Goal: Use online tool/utility: Utilize a website feature to perform a specific function

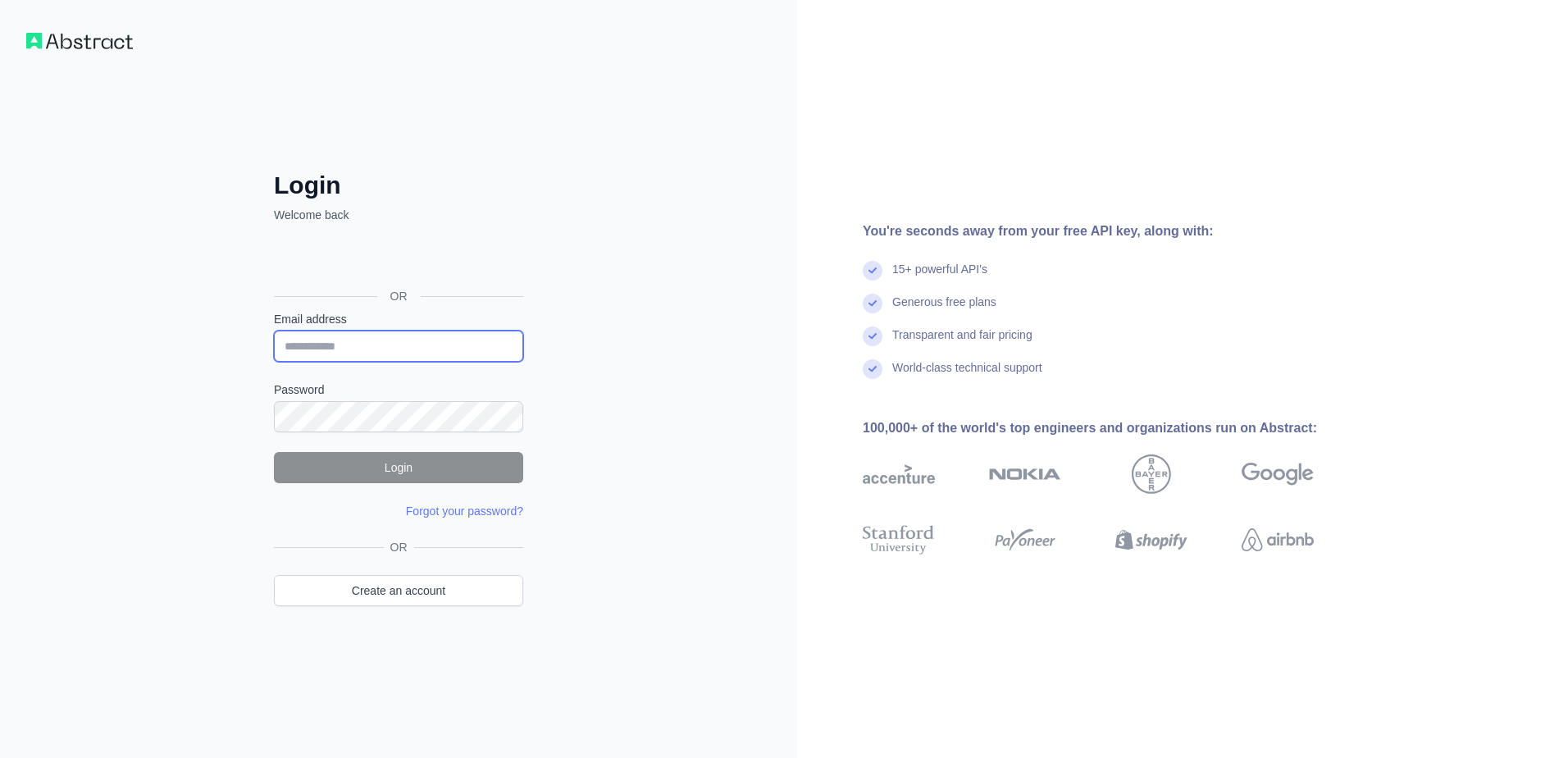
drag, startPoint x: 429, startPoint y: 345, endPoint x: 449, endPoint y: 345, distance: 20.0
click at [429, 345] on input "Email address" at bounding box center [398, 346] width 249 height 31
click at [460, 345] on input "Email address" at bounding box center [398, 346] width 249 height 31
click at [177, 357] on div "Login Welcome back OR Email address Password Login Forgot your password? Please…" at bounding box center [399, 379] width 797 height 758
click at [399, 345] on input "Email address" at bounding box center [398, 346] width 249 height 31
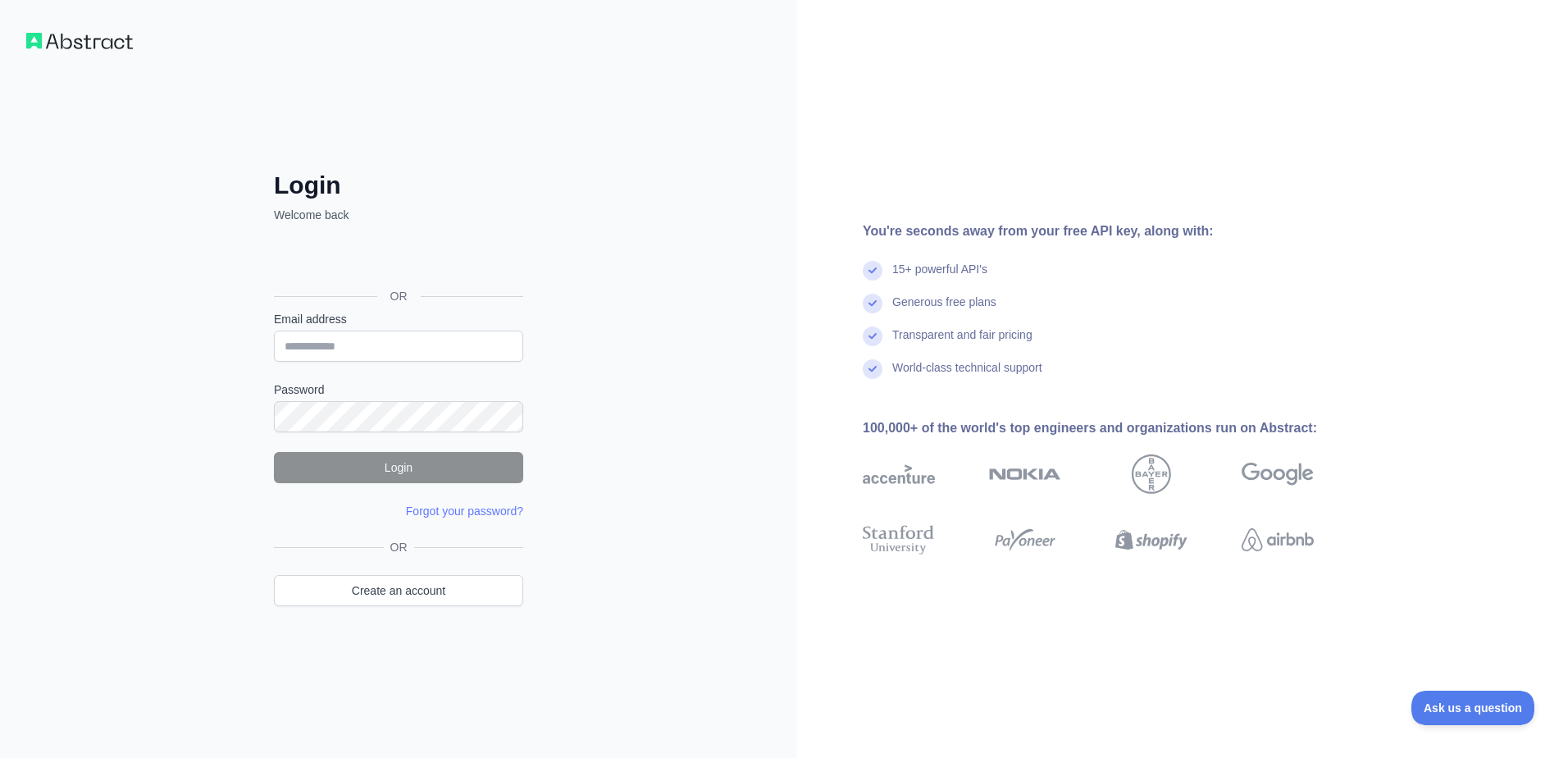
click at [393, 436] on form "Email address Password Login Forgot your password? Please try again We've sent …" at bounding box center [398, 415] width 249 height 209
click at [394, 428] on form "Email address Password Login Forgot your password? Please try again We've sent …" at bounding box center [398, 415] width 249 height 209
click at [410, 345] on input "Email address" at bounding box center [398, 346] width 249 height 31
click at [718, 99] on div "Login Welcome back OR Email address Password Login Forgot your password? Please…" at bounding box center [399, 379] width 797 height 758
click at [416, 345] on input "Email address" at bounding box center [398, 346] width 249 height 31
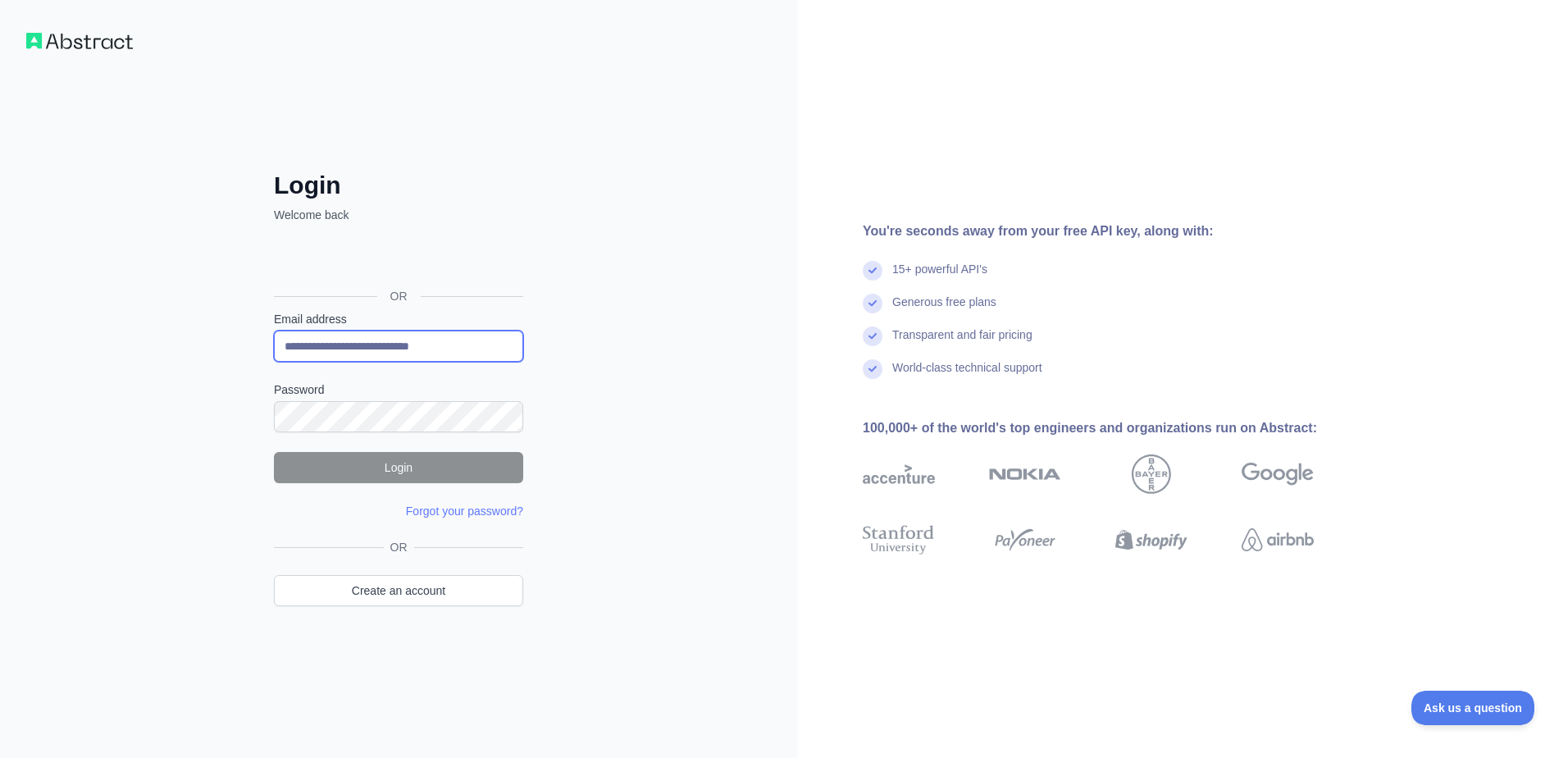
type input "**********"
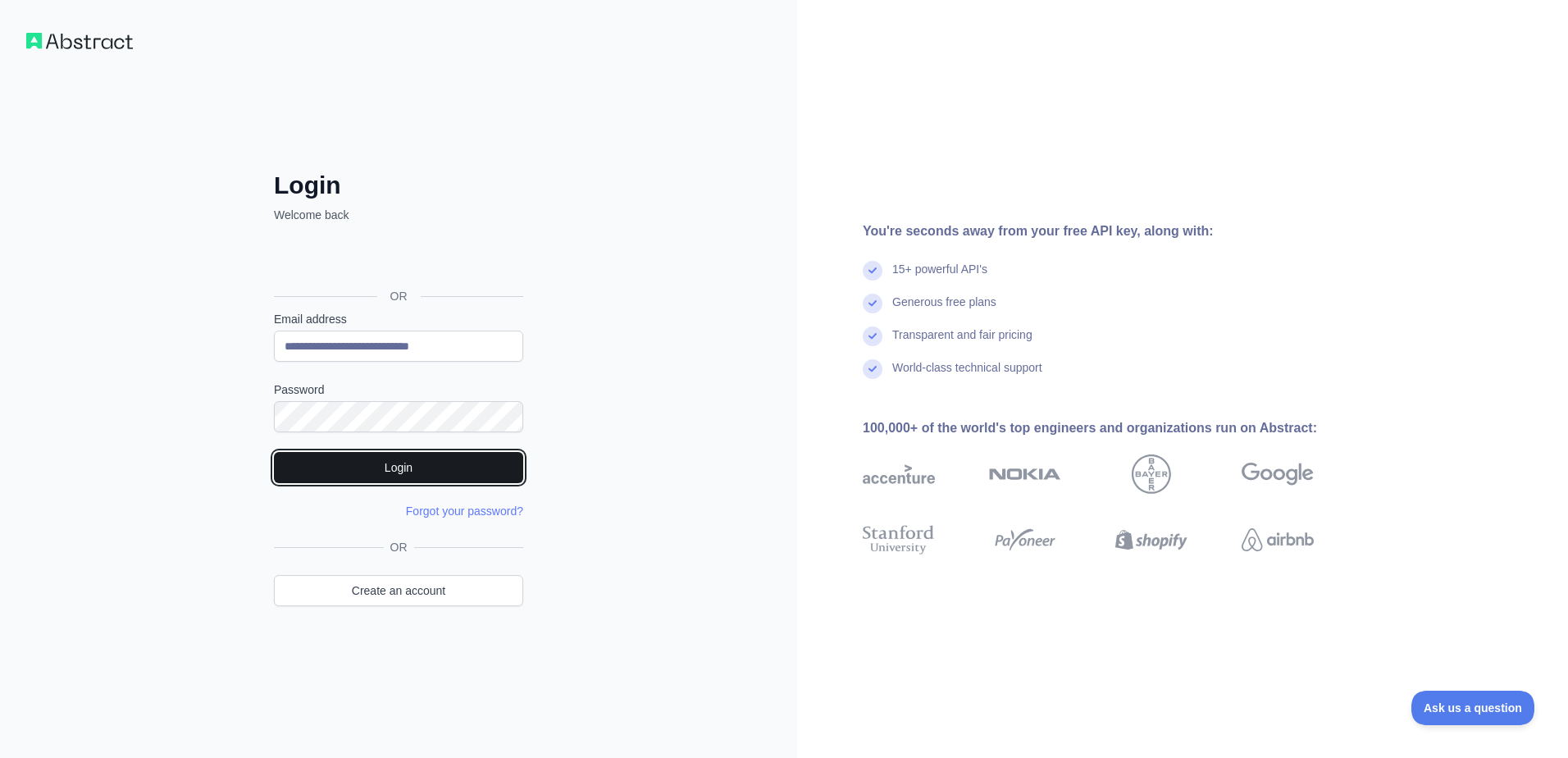
click at [398, 472] on button "Login" at bounding box center [398, 467] width 249 height 31
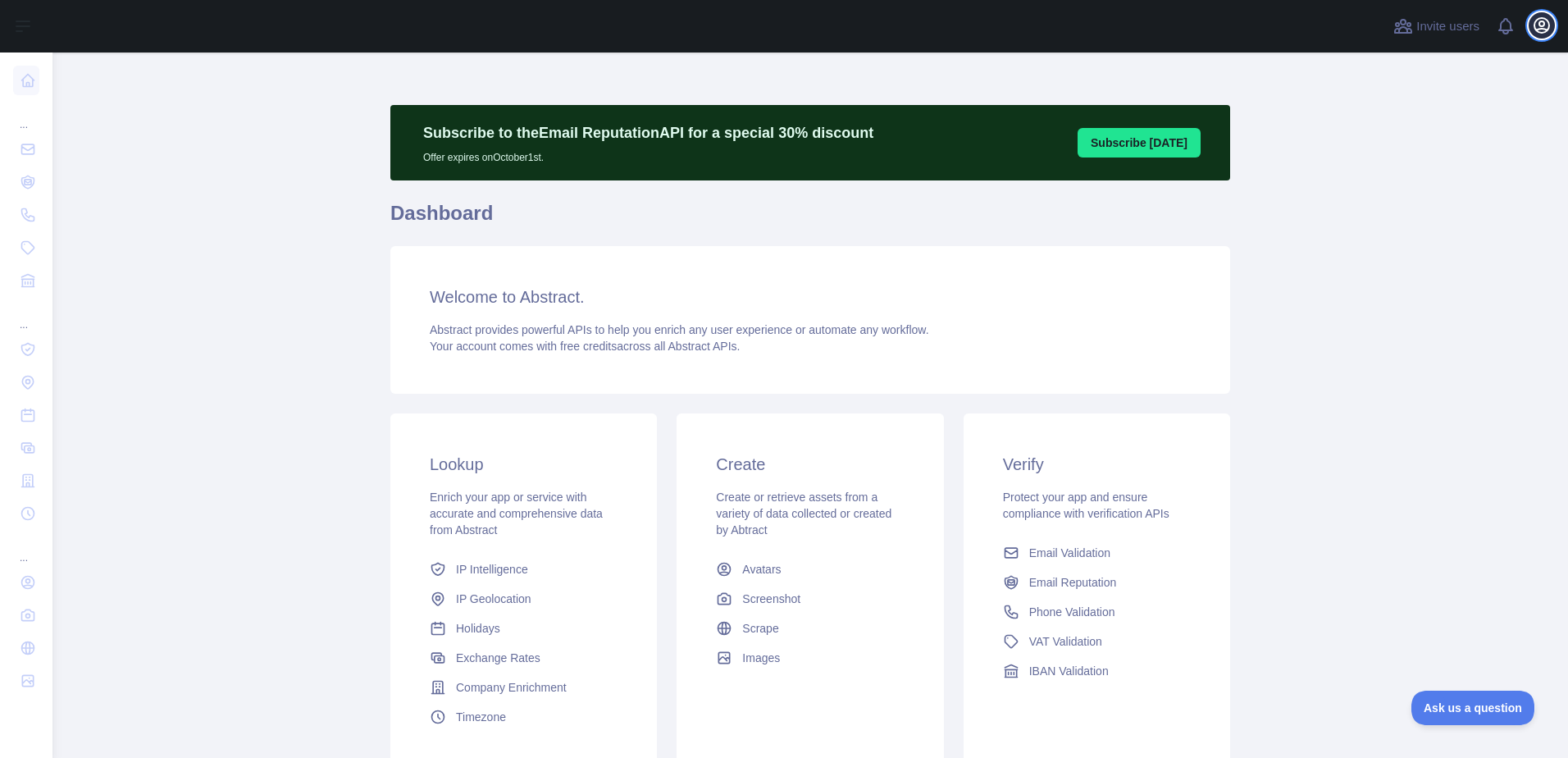
click at [1548, 21] on icon "button" at bounding box center [1541, 25] width 15 height 15
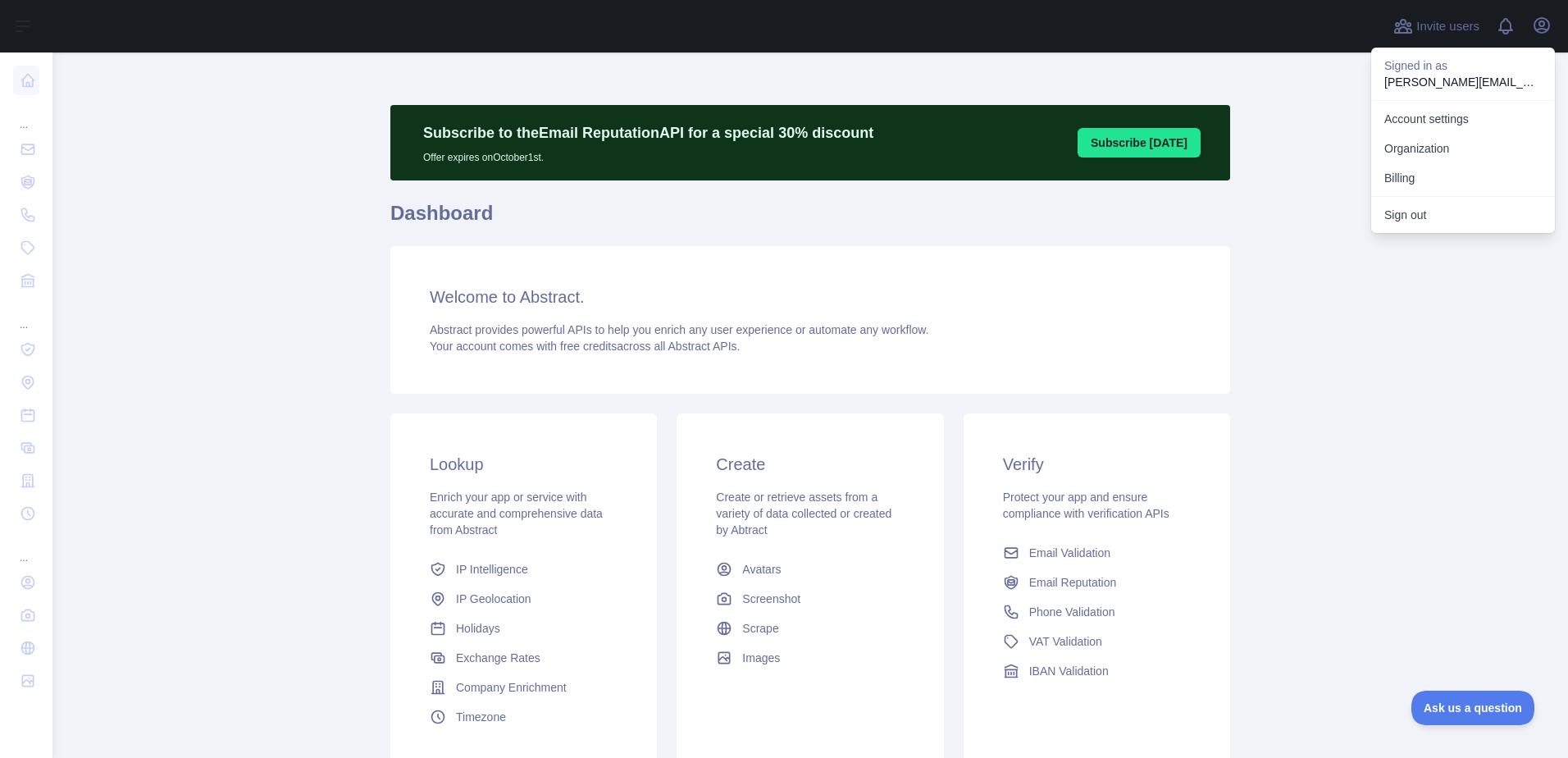
click at [1447, 110] on link "Account settings" at bounding box center [1463, 119] width 184 height 30
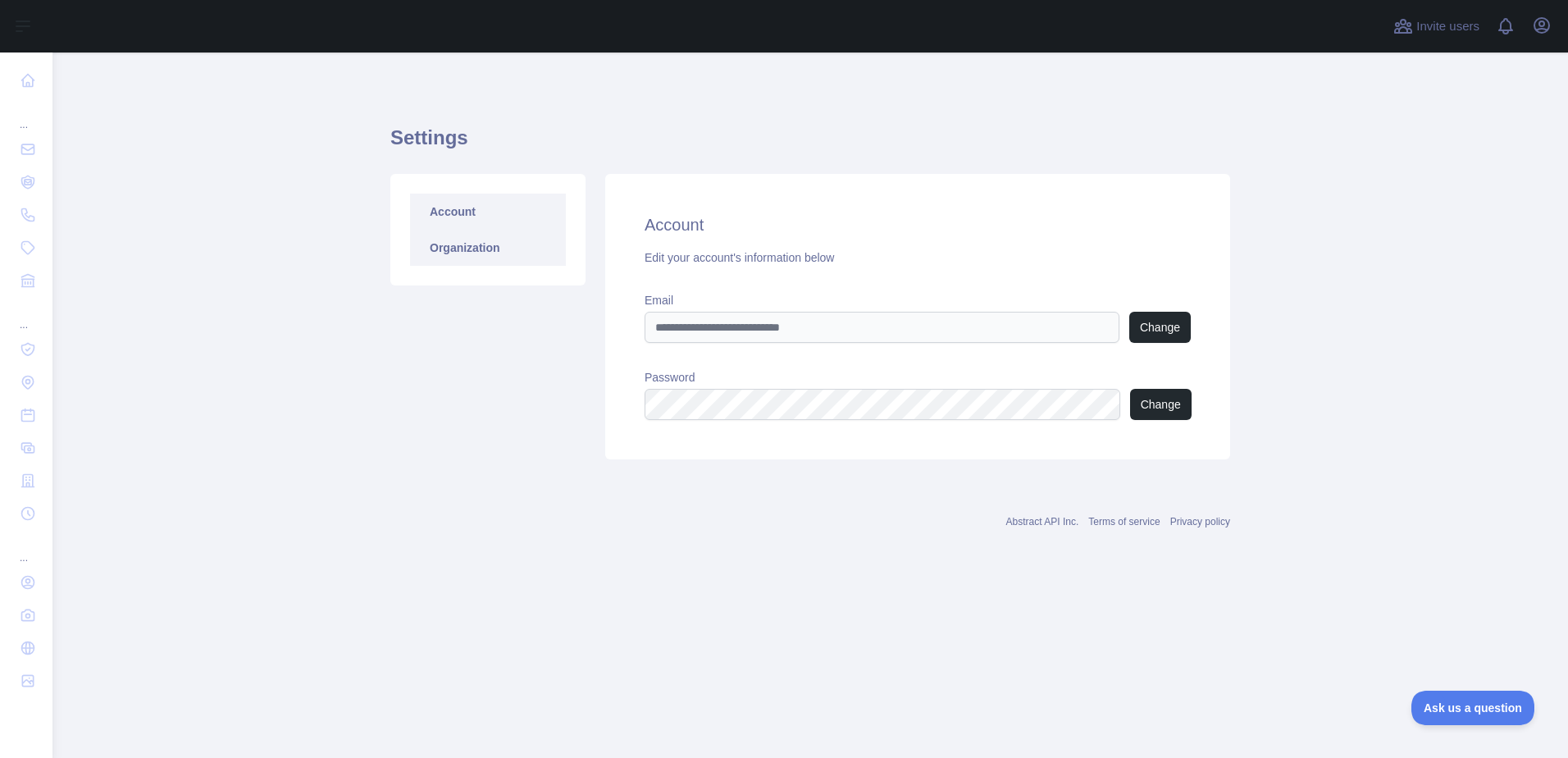
click at [426, 250] on link "Organization" at bounding box center [488, 247] width 156 height 36
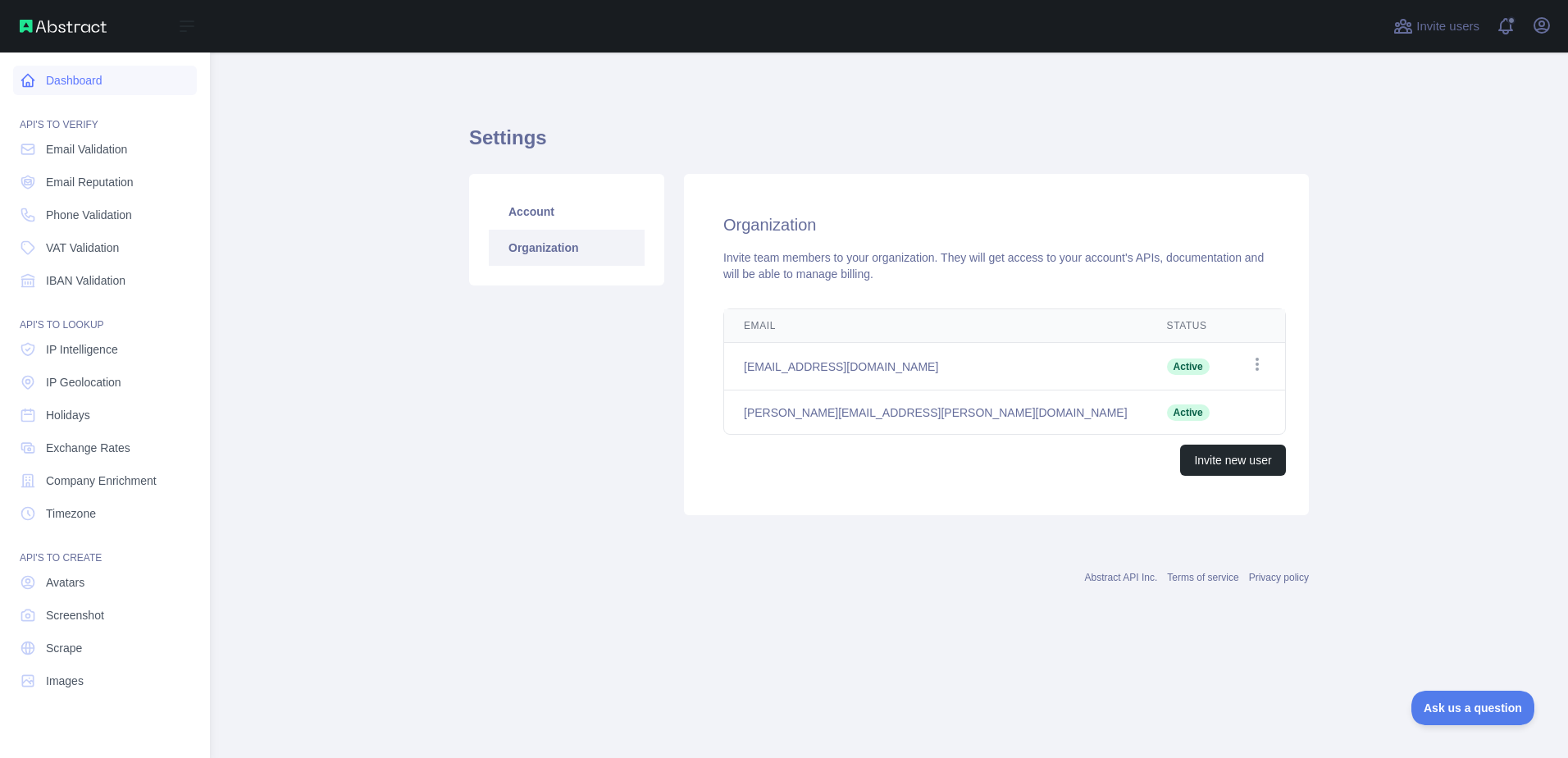
click at [33, 90] on link "Dashboard" at bounding box center [104, 80] width 184 height 30
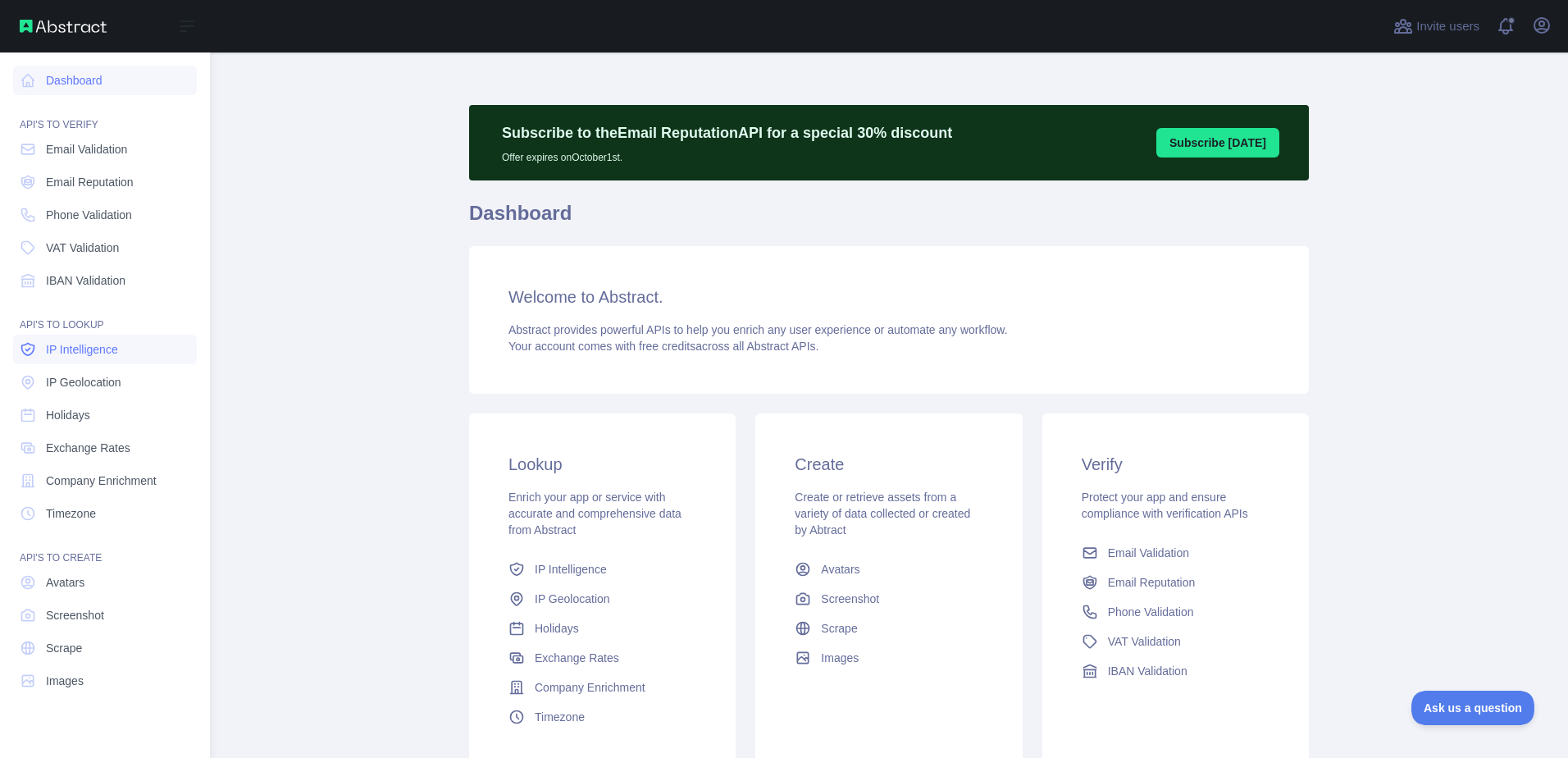
click at [149, 354] on link "IP Intelligence" at bounding box center [104, 349] width 184 height 30
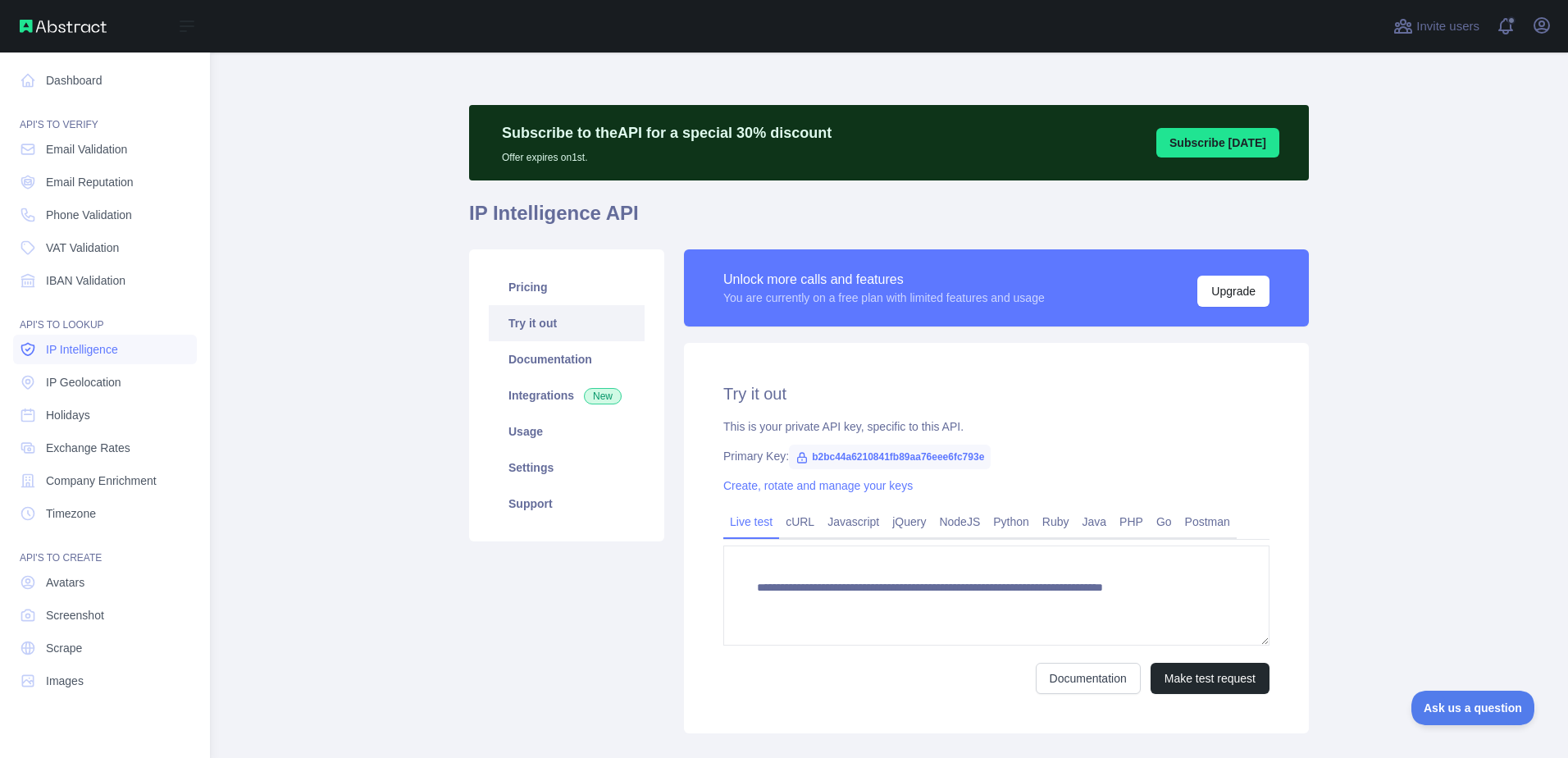
type textarea "**********"
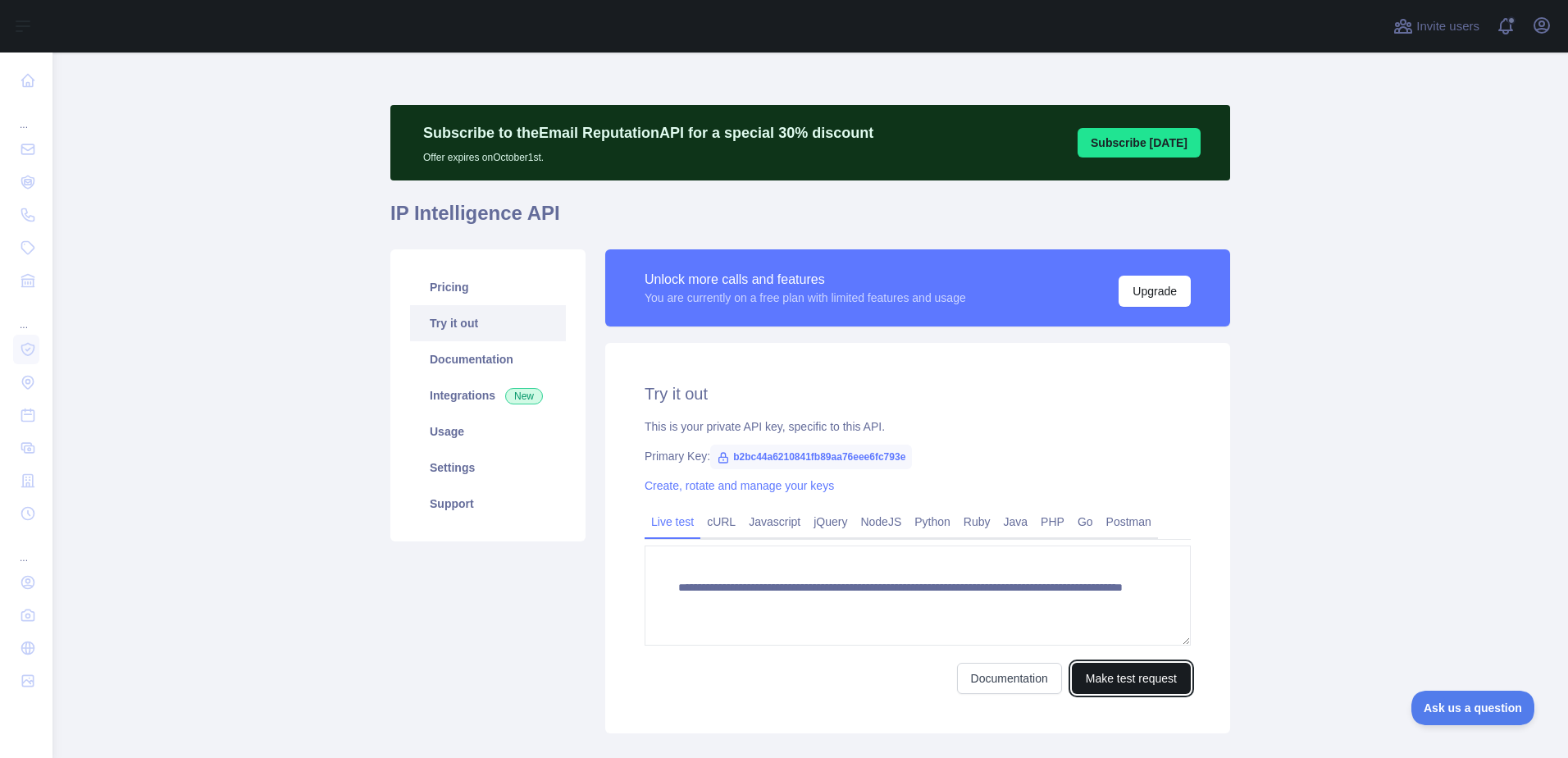
click at [1127, 676] on button "Make test request" at bounding box center [1131, 678] width 119 height 31
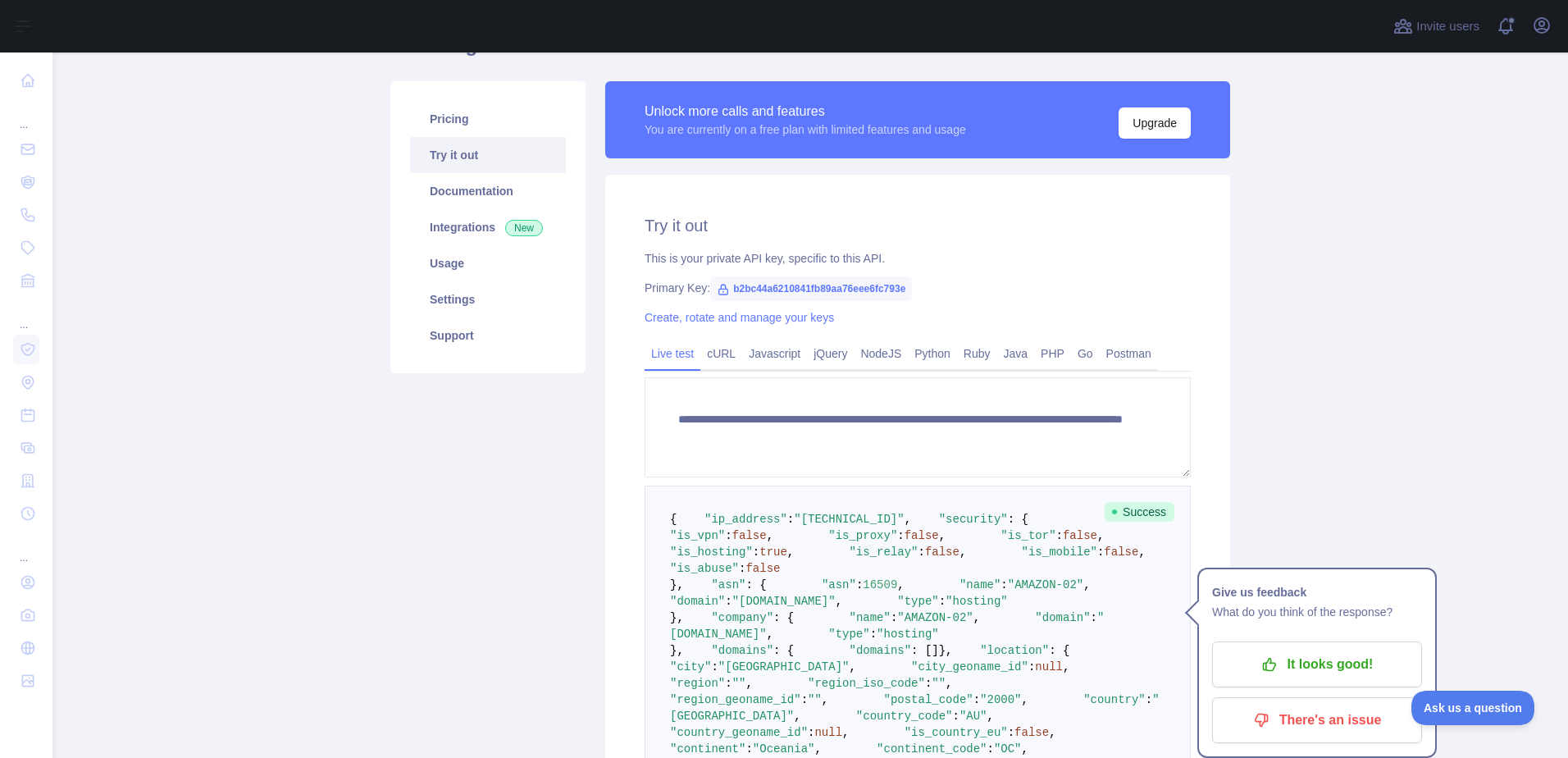
scroll to position [332, 0]
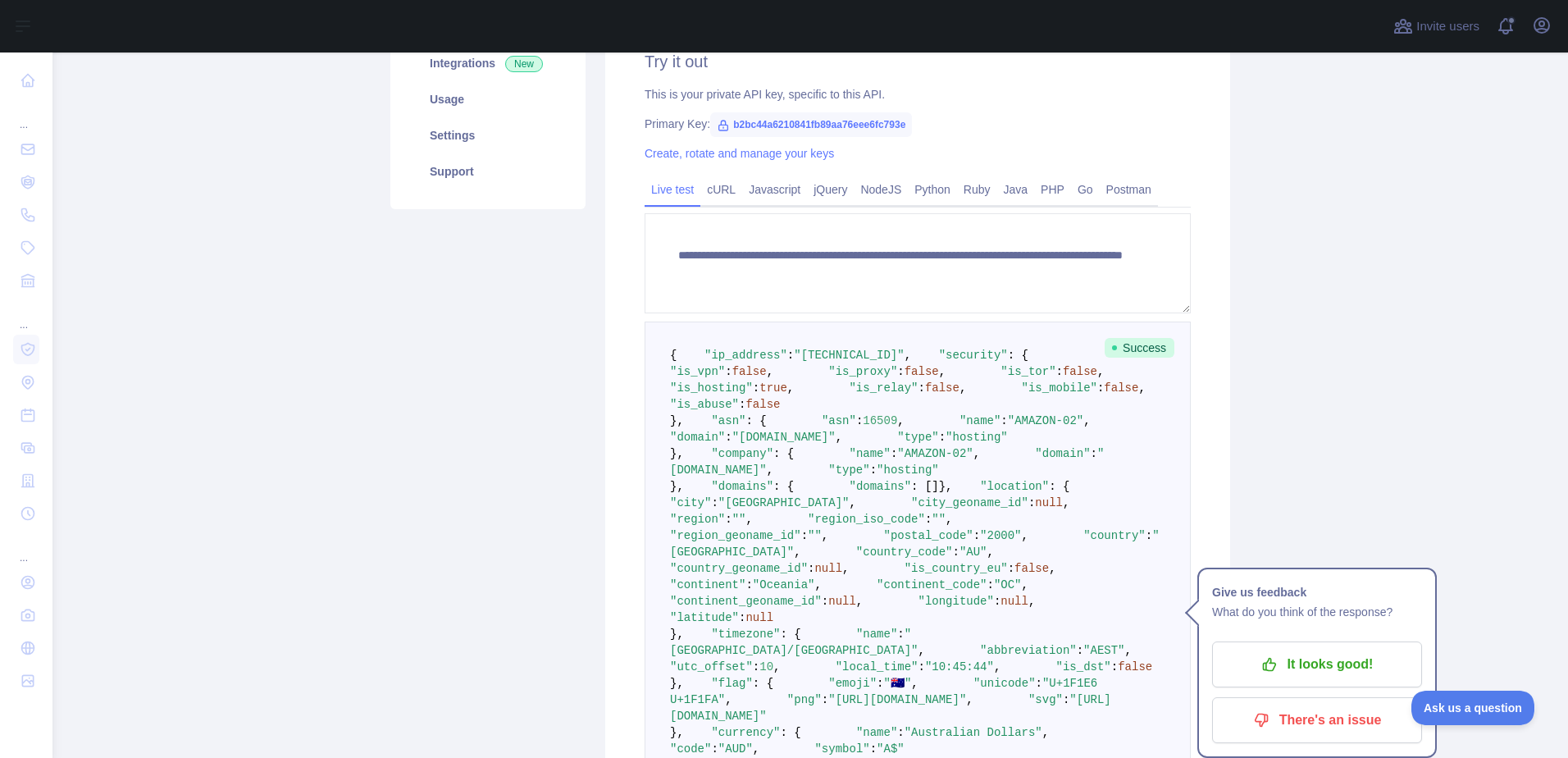
click at [1275, 441] on main "**********" at bounding box center [810, 405] width 1516 height 706
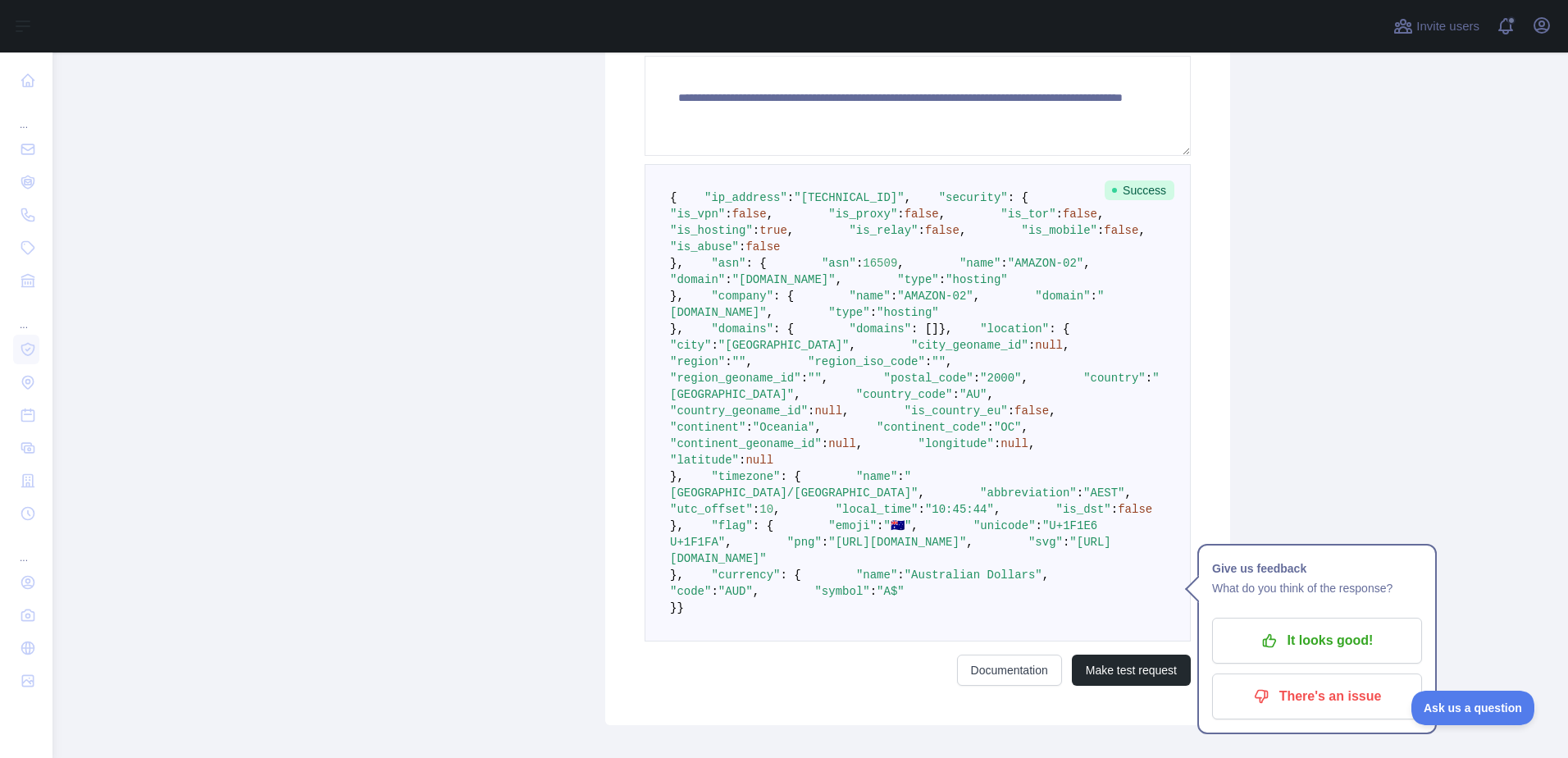
scroll to position [660, 0]
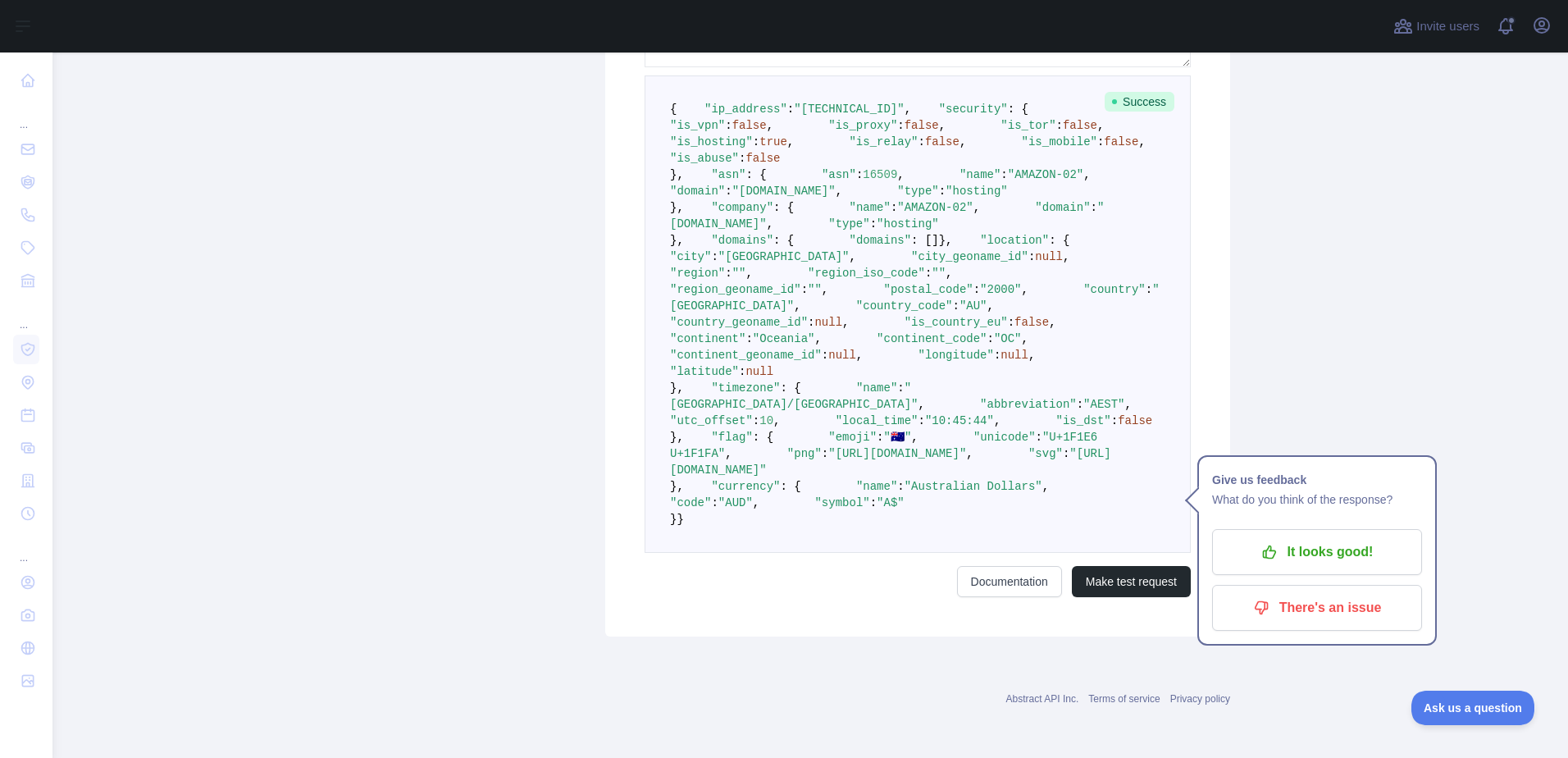
click at [1075, 372] on pre "{ "ip_address" : "[TECHNICAL_ID]" , "security" : { "is_vpn" : false , "is_proxy…" at bounding box center [918, 314] width 547 height 477
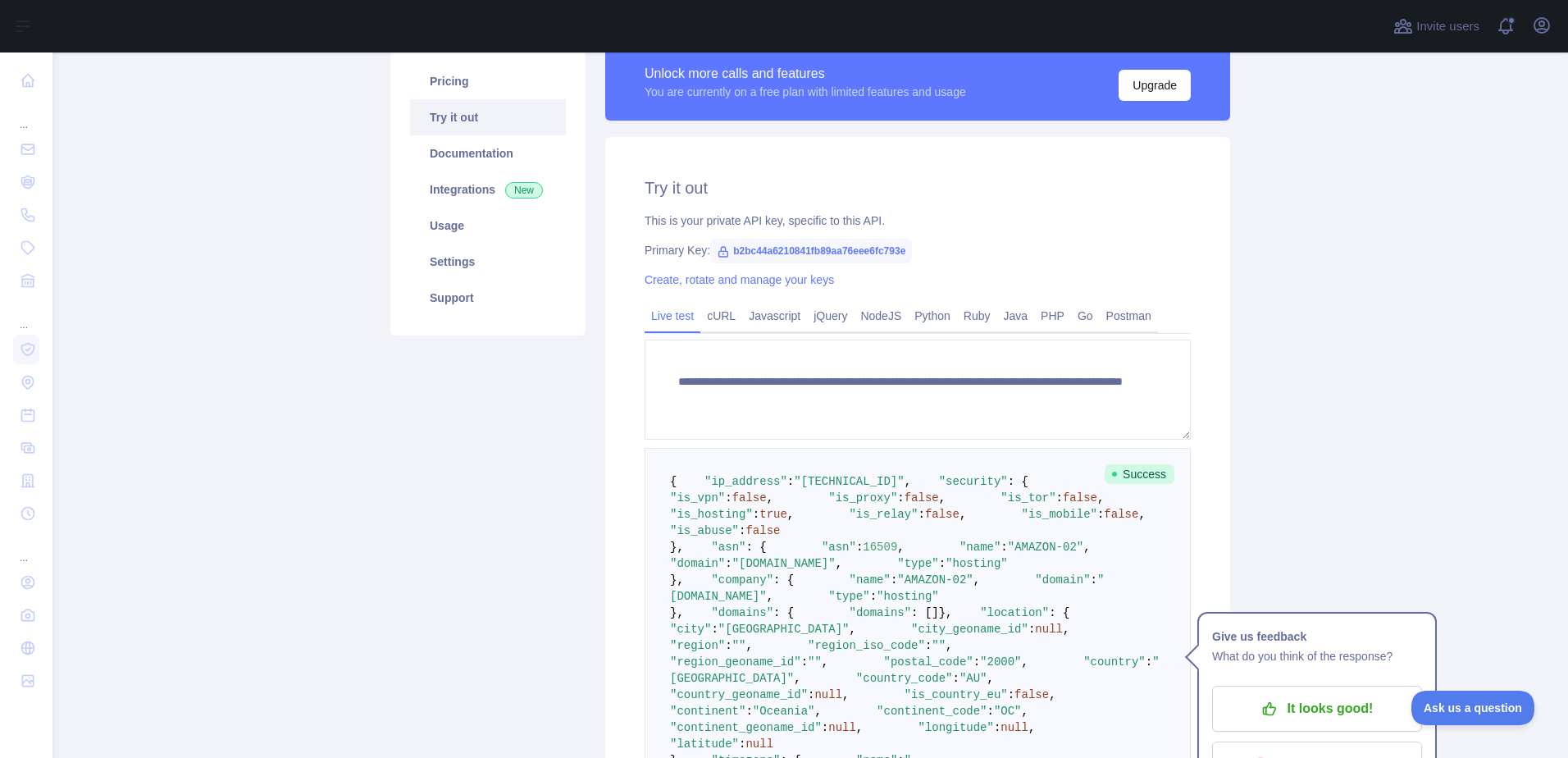
scroll to position [169, 0]
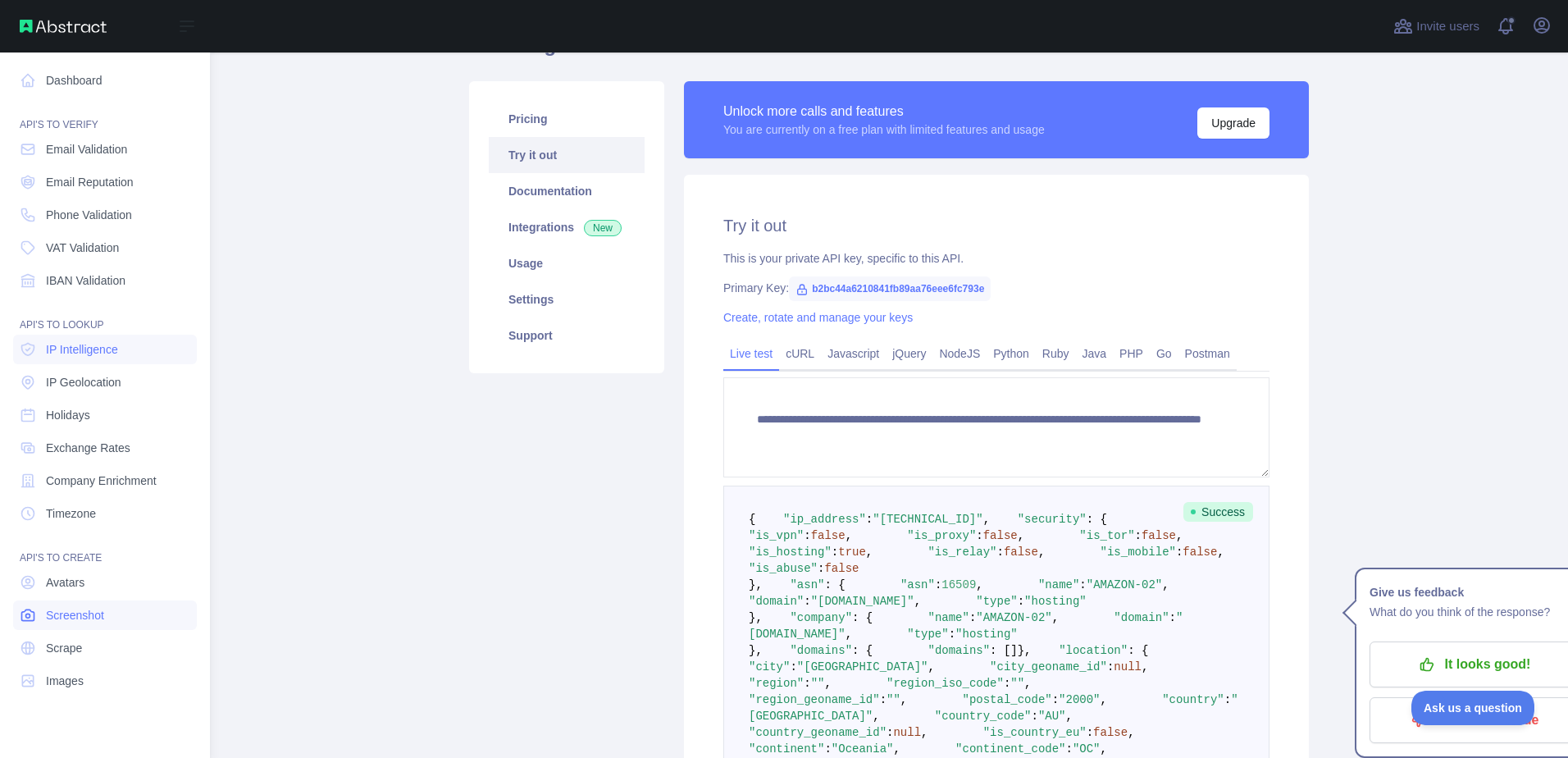
click at [65, 625] on link "Screenshot" at bounding box center [104, 615] width 184 height 30
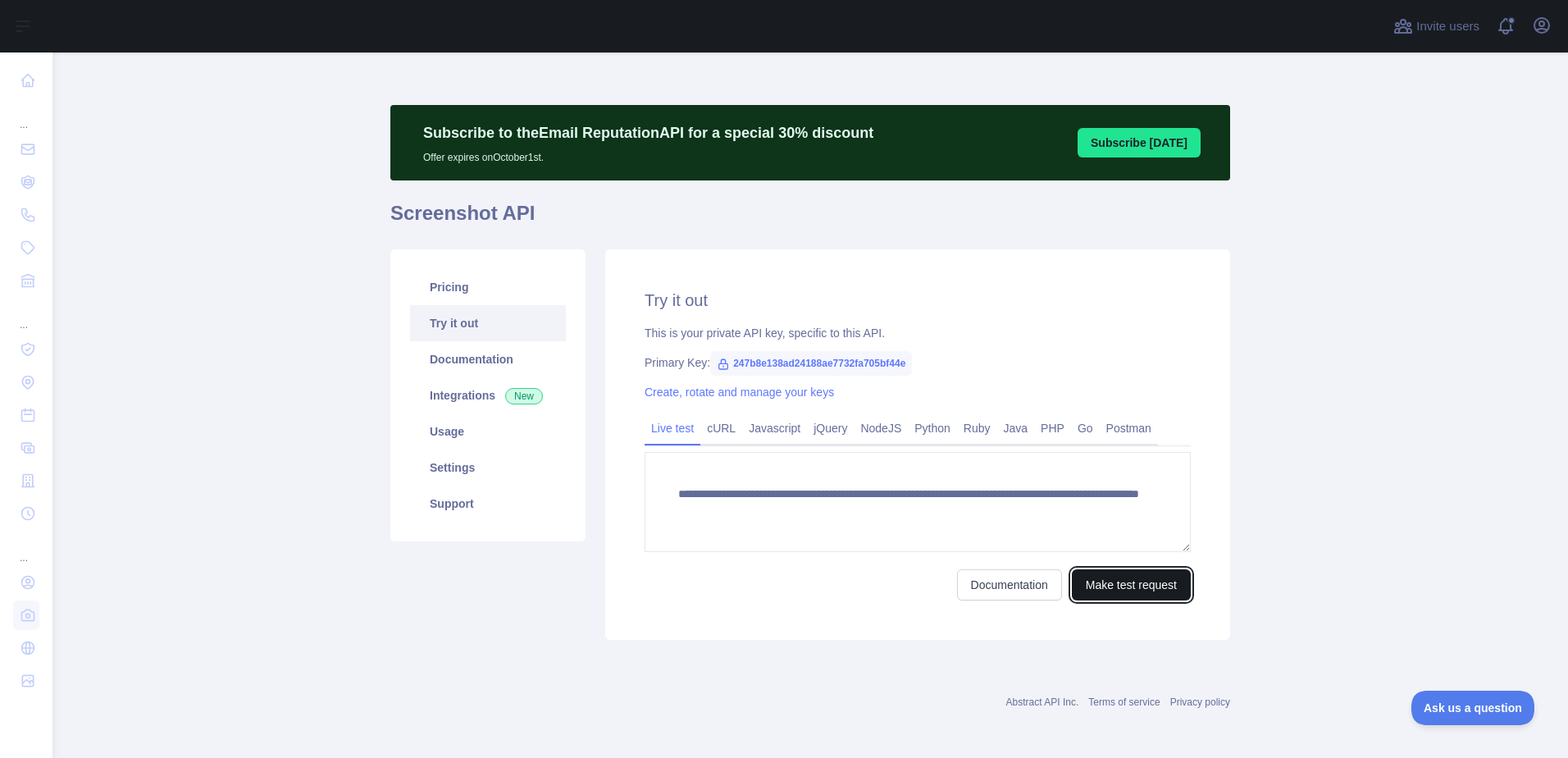
click at [1157, 580] on button "Make test request" at bounding box center [1131, 584] width 119 height 31
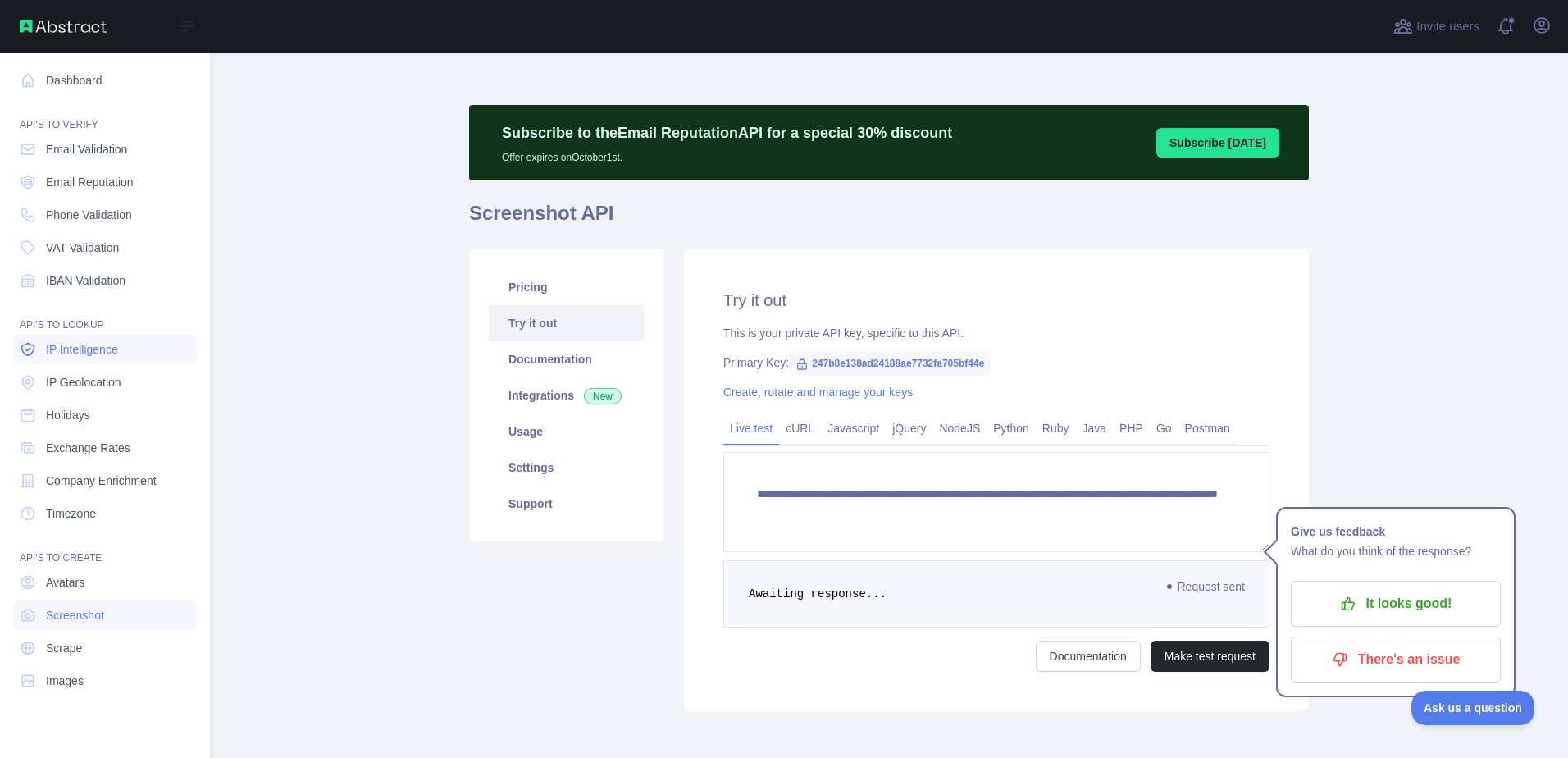
click at [121, 352] on link "IP Intelligence" at bounding box center [104, 349] width 184 height 30
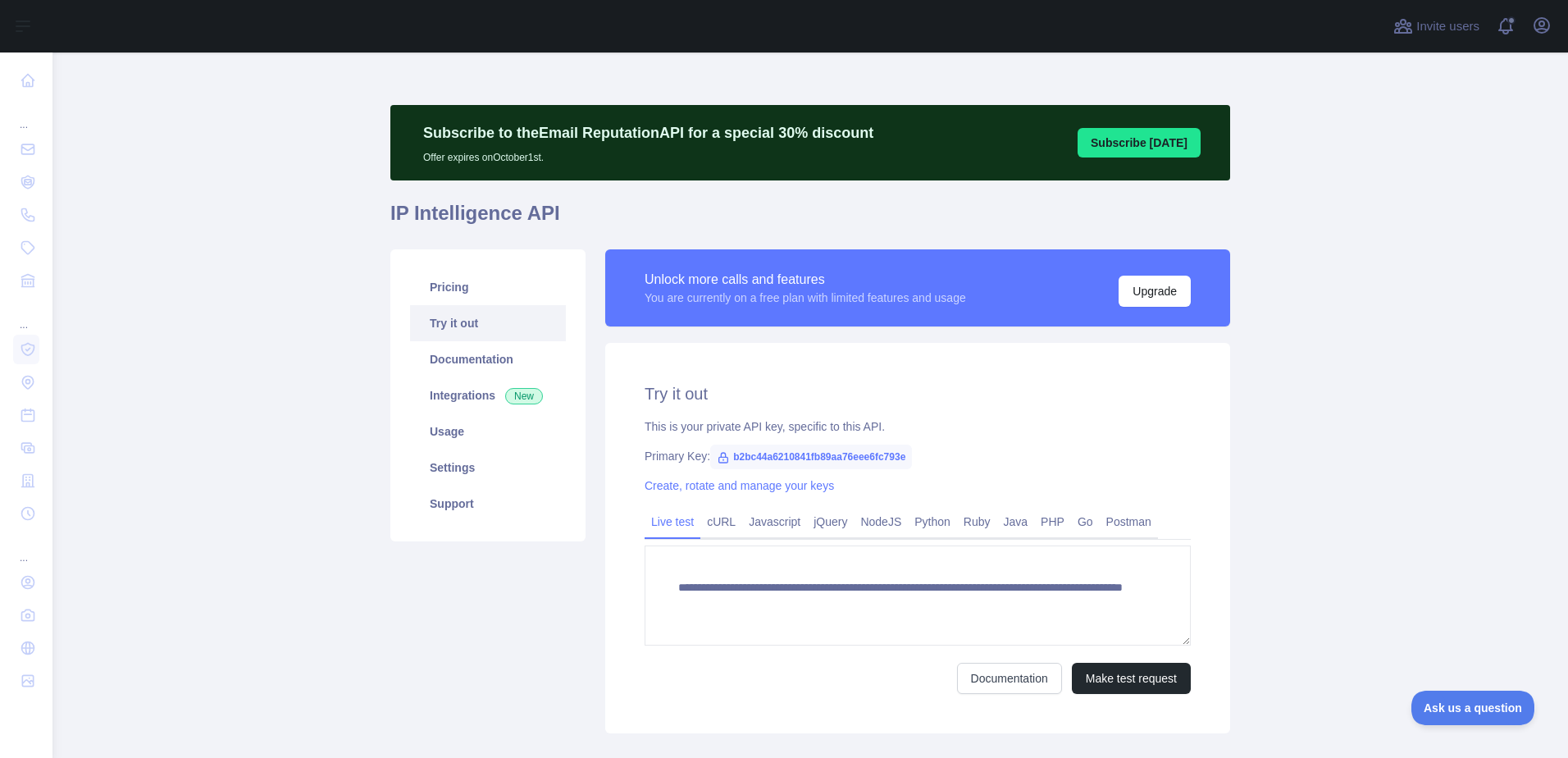
click at [805, 458] on span "b2bc44a6210841fb89aa76eee6fc793e" at bounding box center [811, 457] width 202 height 25
copy span "b2bc44a6210841fb89aa76eee6fc793e"
click at [471, 369] on link "Documentation" at bounding box center [488, 359] width 156 height 36
click at [845, 457] on span "b2bc44a6210841fb89aa76eee6fc793e" at bounding box center [811, 457] width 202 height 25
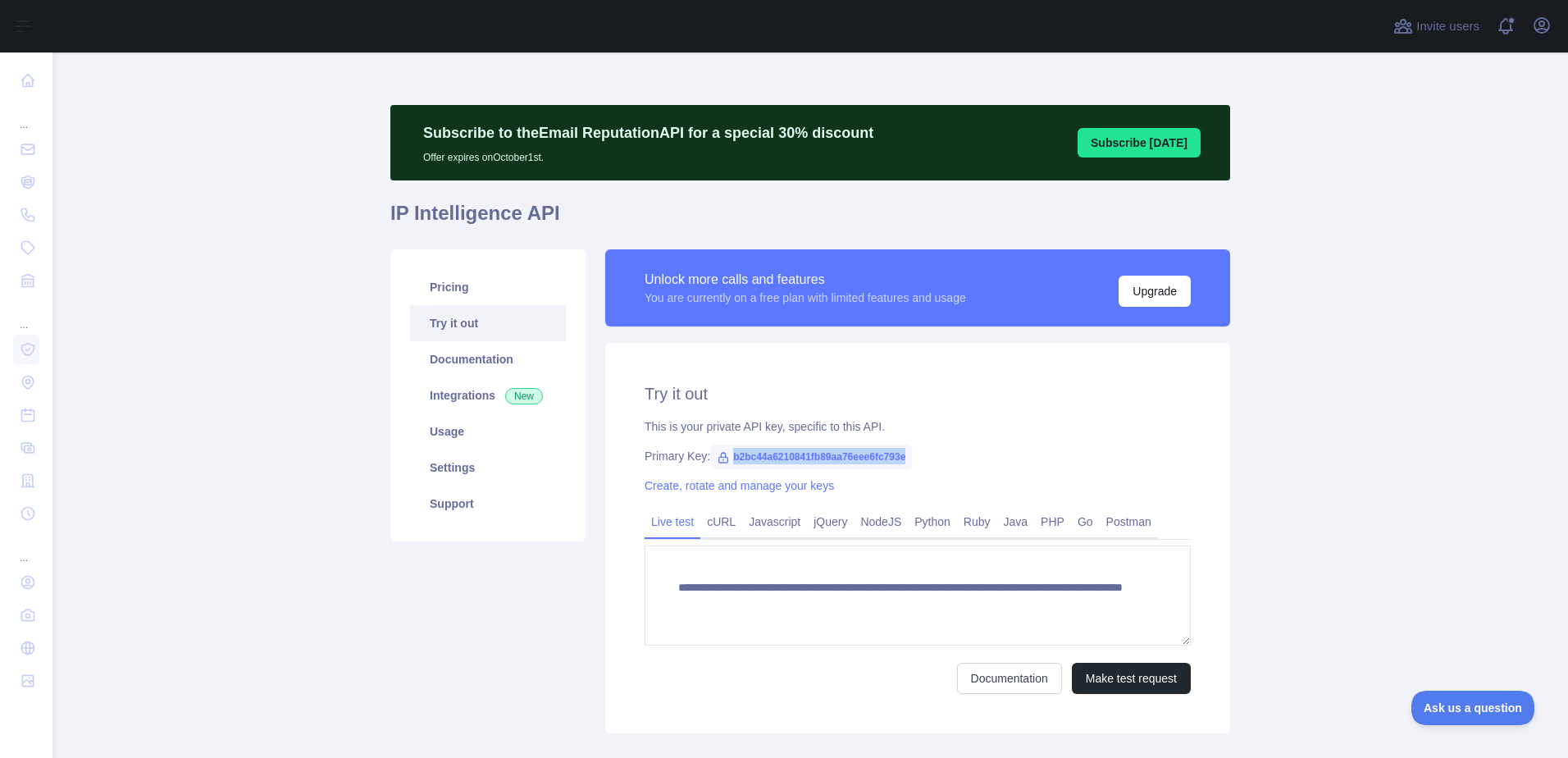
click at [845, 457] on span "b2bc44a6210841fb89aa76eee6fc793e" at bounding box center [811, 457] width 202 height 25
click at [817, 453] on span "b2bc44a6210841fb89aa76eee6fc793e" at bounding box center [811, 457] width 202 height 25
